Goal: Information Seeking & Learning: Find specific page/section

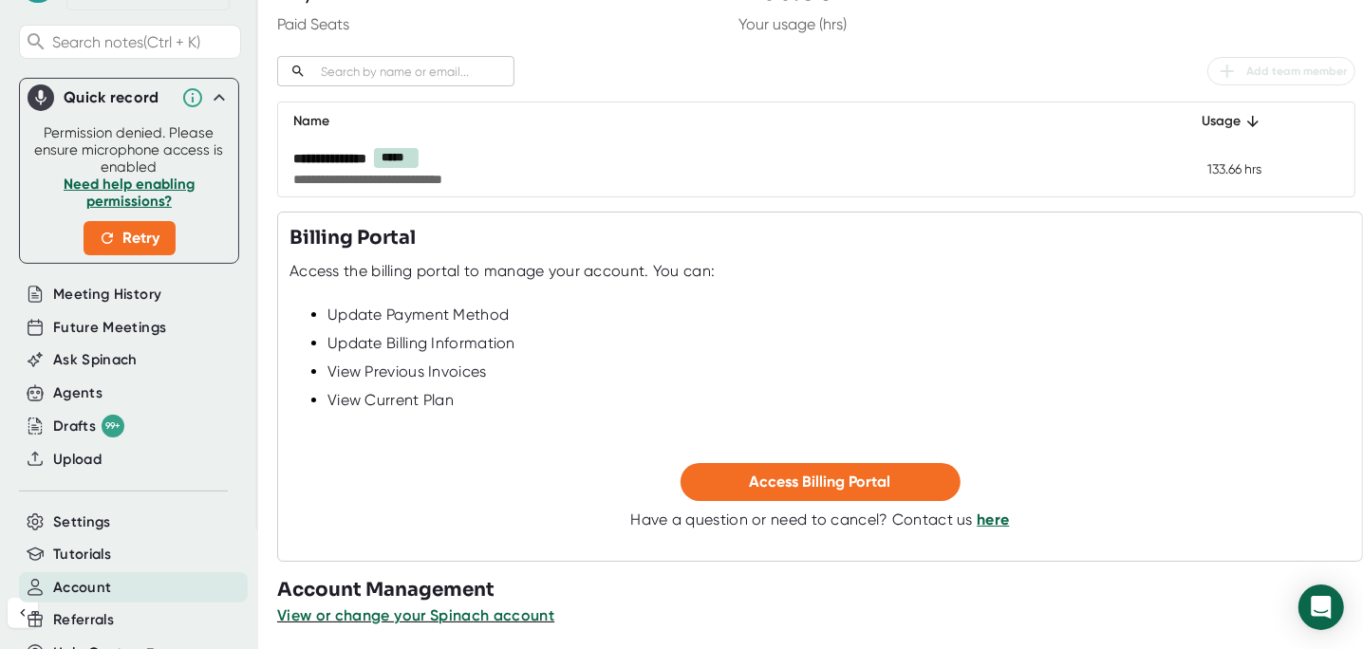
scroll to position [232, 0]
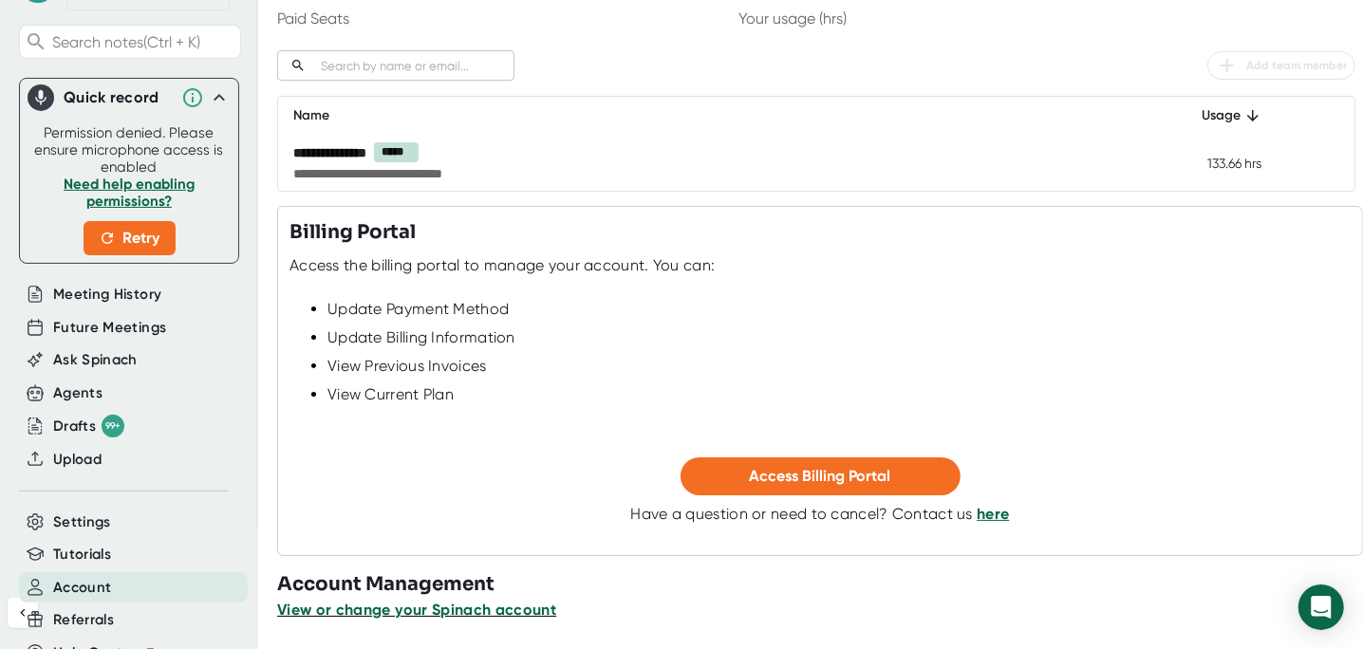
click at [517, 608] on span "View or change your Spinach account" at bounding box center [416, 610] width 279 height 18
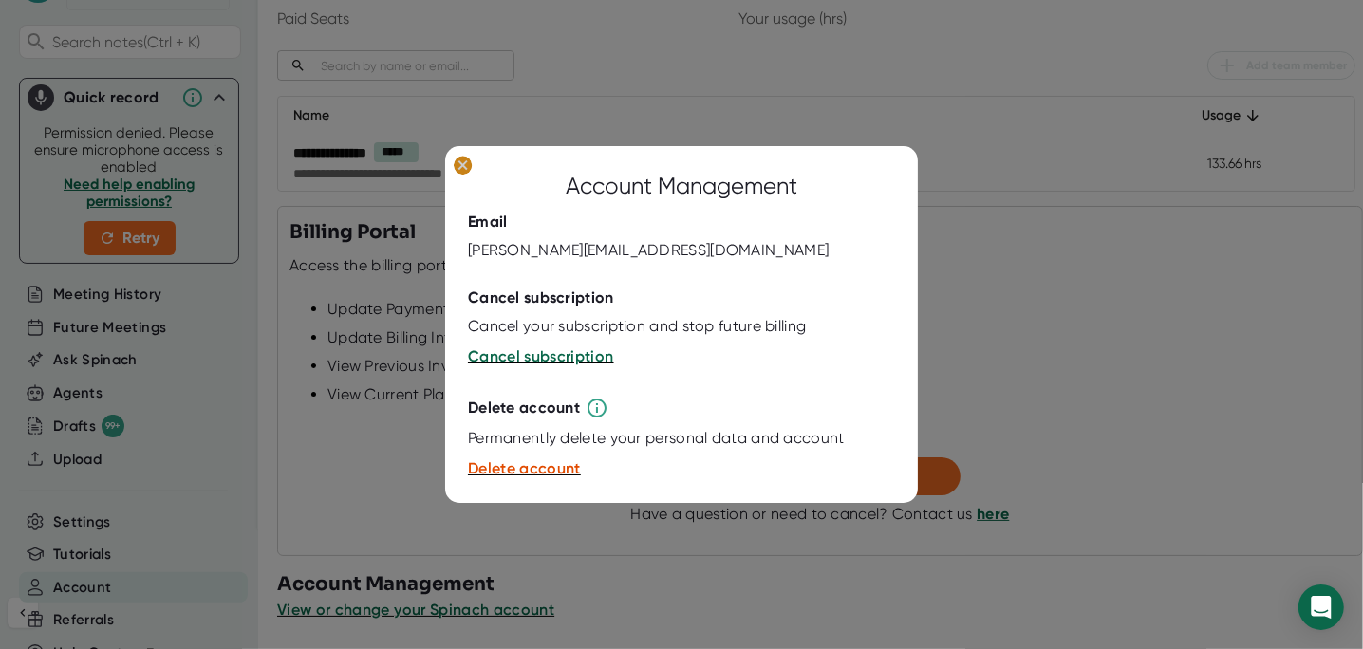
click at [458, 168] on ellipse at bounding box center [463, 165] width 18 height 19
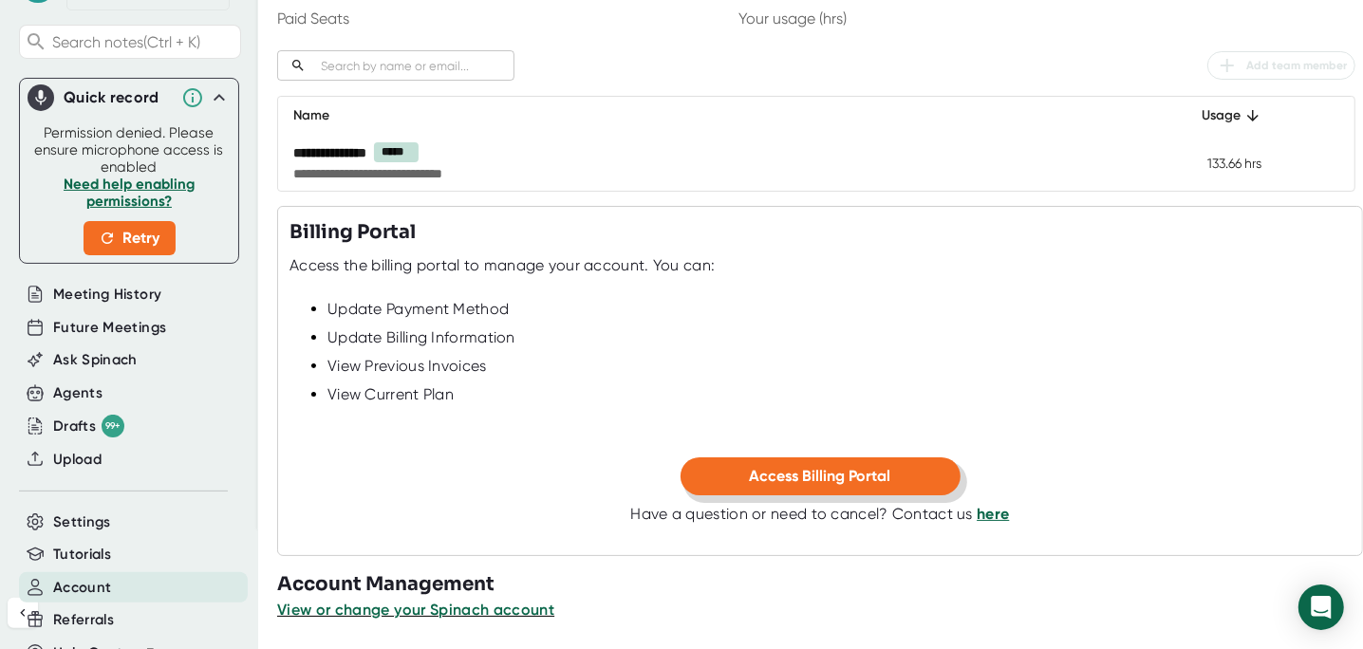
click at [889, 483] on button "Access Billing Portal" at bounding box center [821, 477] width 280 height 38
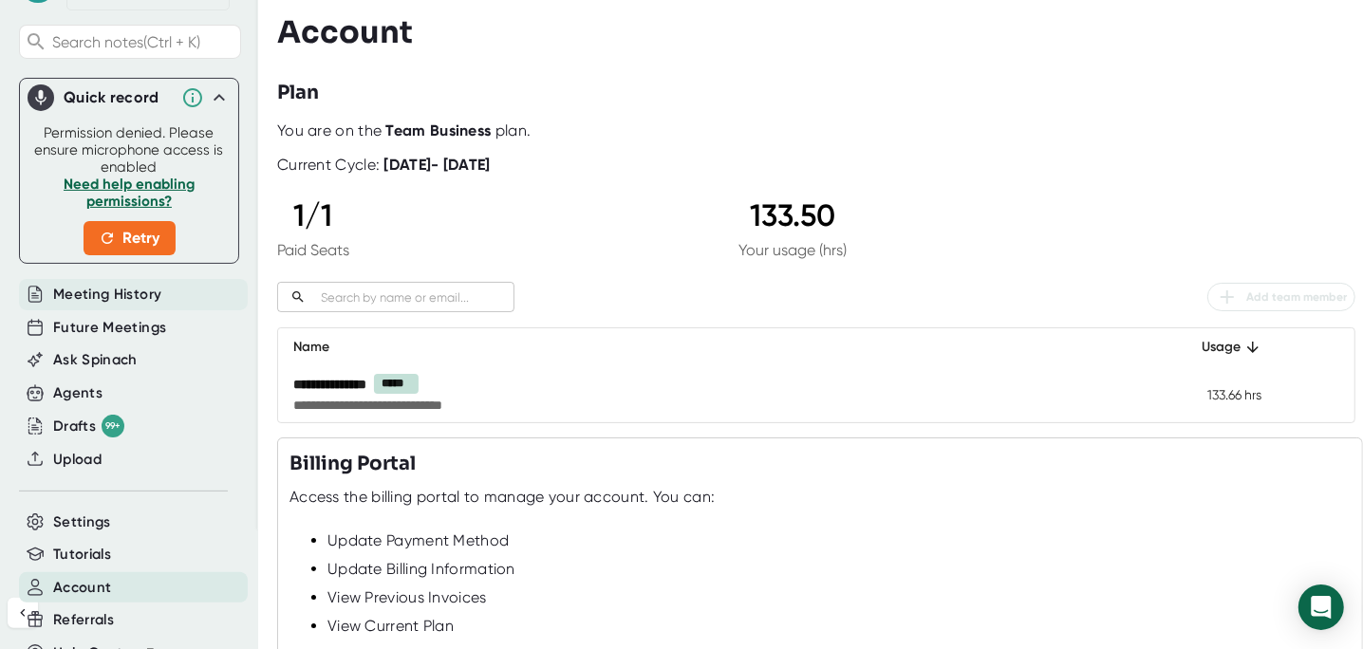
click at [126, 284] on span "Meeting History" at bounding box center [107, 295] width 108 height 22
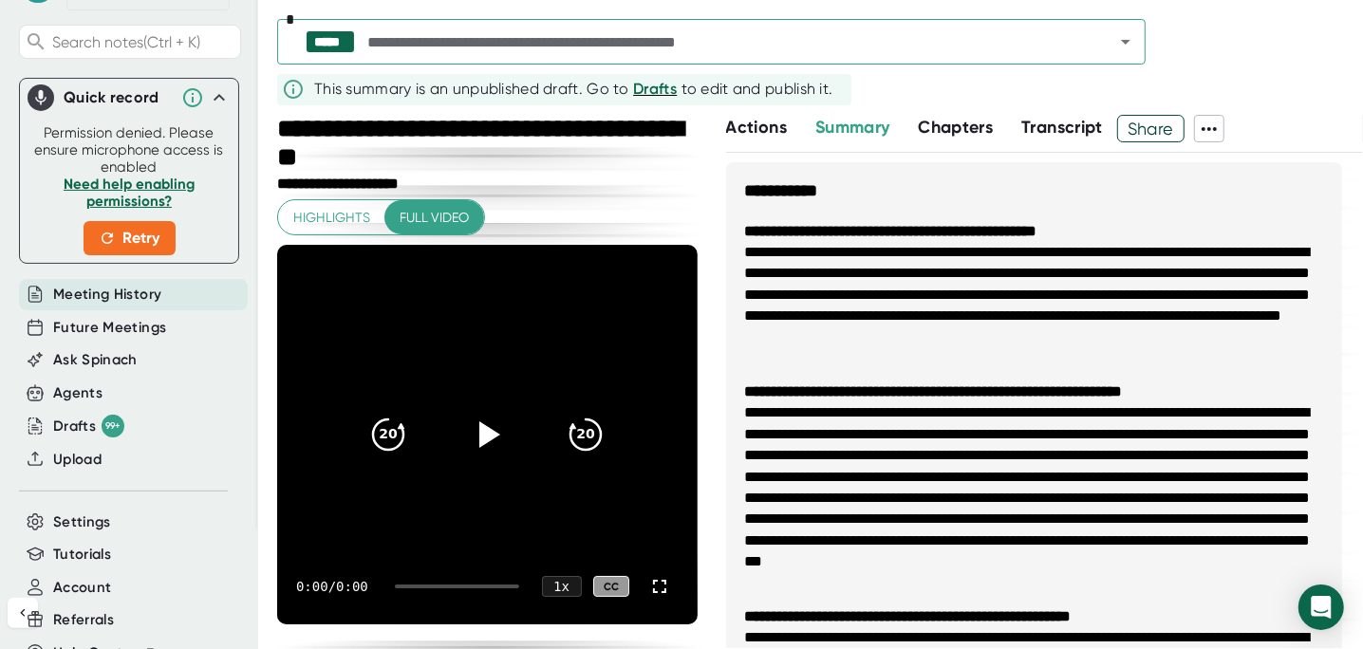
click at [824, 47] on input "text" at bounding box center [724, 41] width 721 height 27
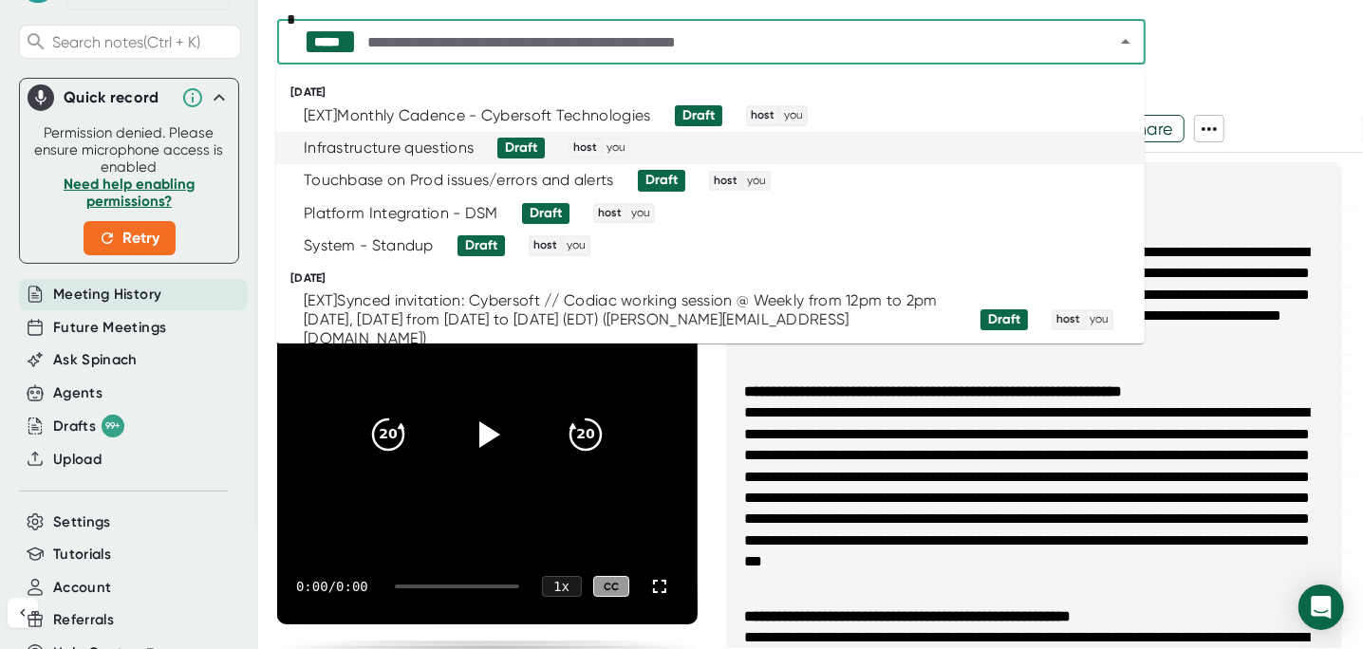
click at [444, 151] on div "Infrastructure questions" at bounding box center [389, 148] width 170 height 19
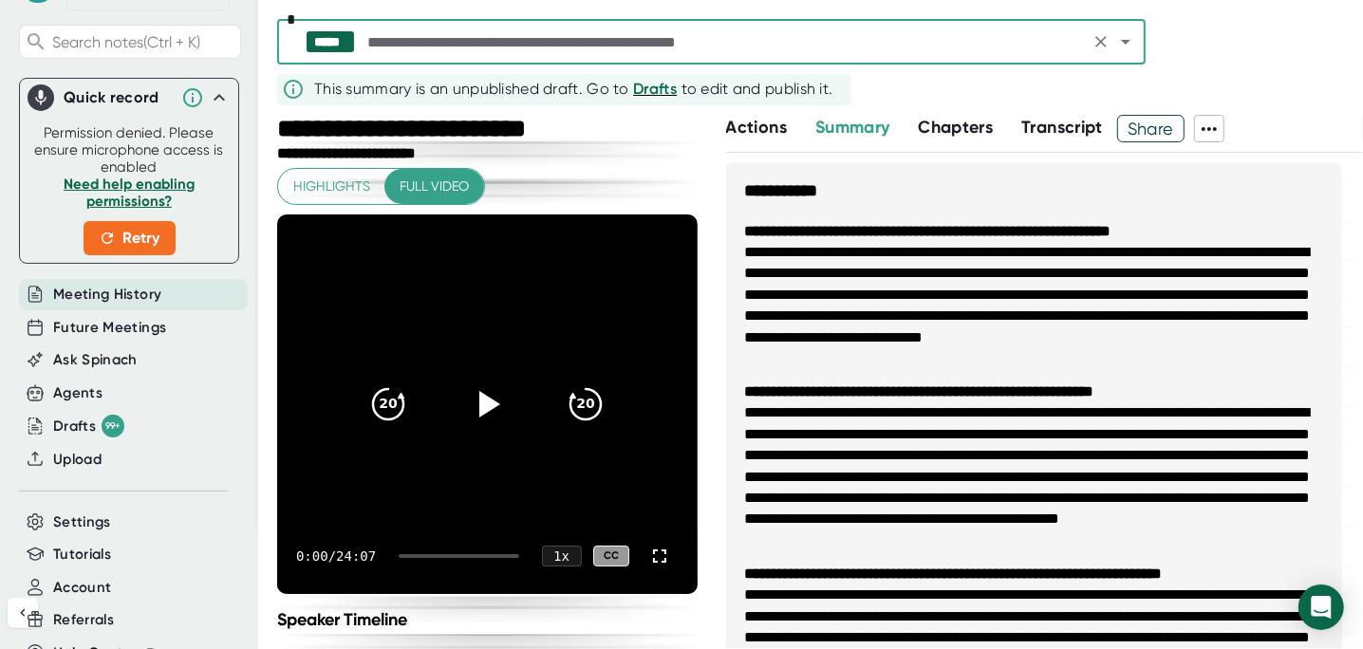
click at [1209, 128] on icon at bounding box center [1209, 129] width 15 height 4
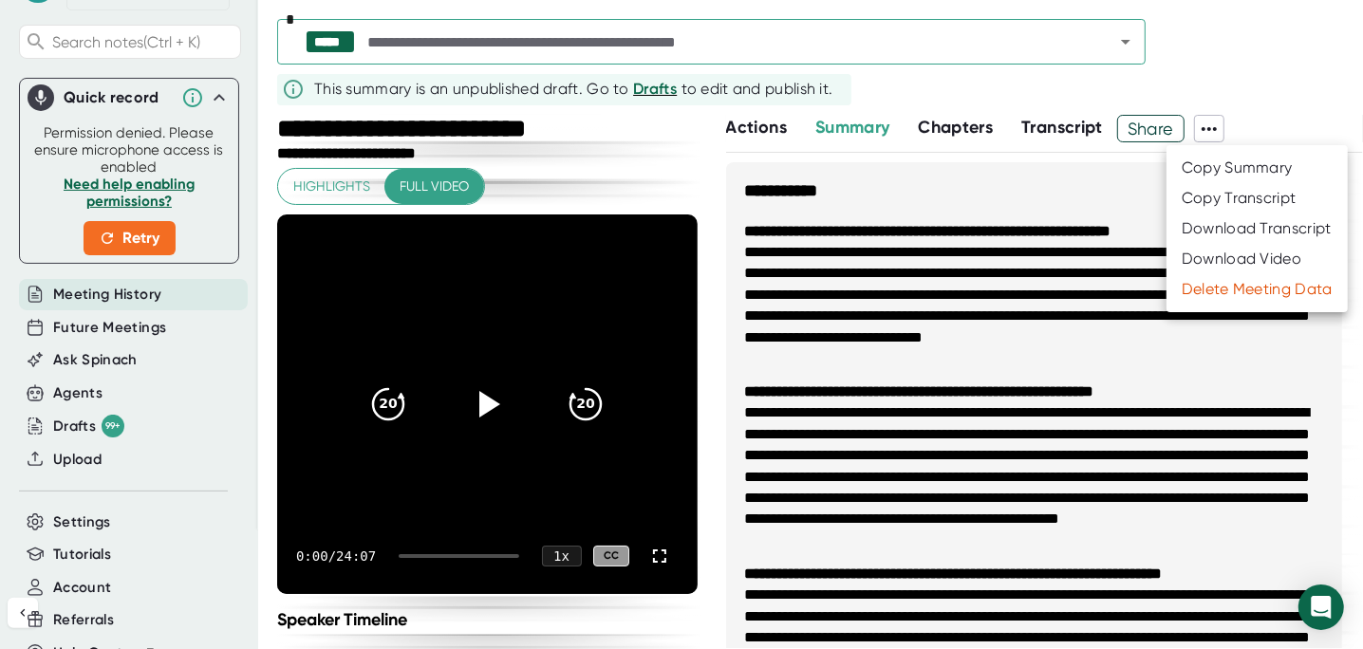
click at [1049, 243] on div at bounding box center [681, 324] width 1363 height 649
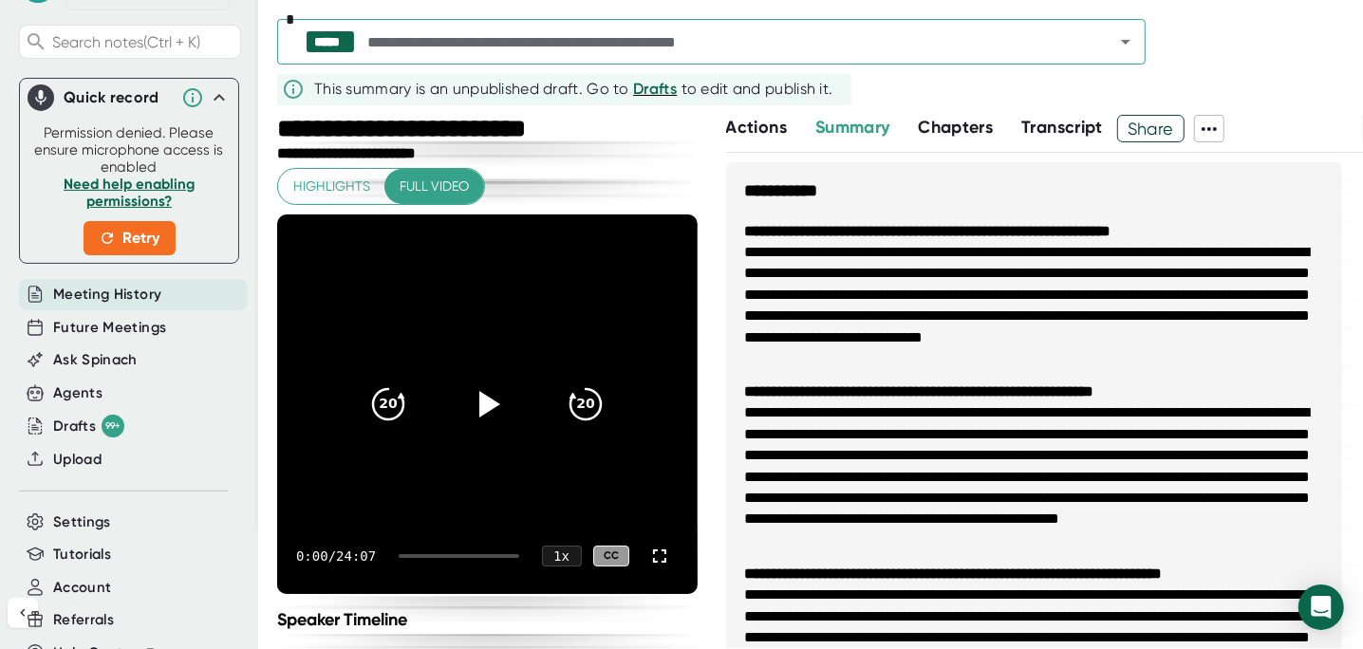
click at [1217, 130] on icon at bounding box center [1209, 129] width 23 height 23
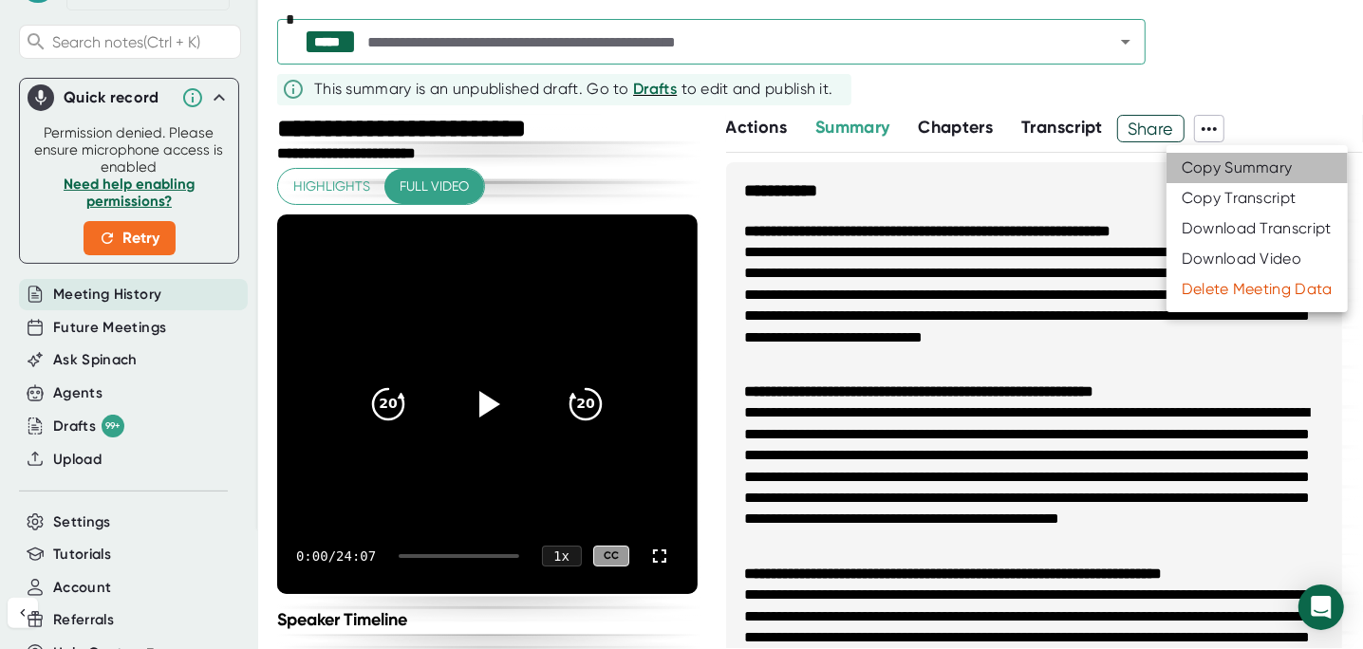
click at [1207, 169] on div "Copy Summary" at bounding box center [1237, 168] width 111 height 19
